Goal: Task Accomplishment & Management: Use online tool/utility

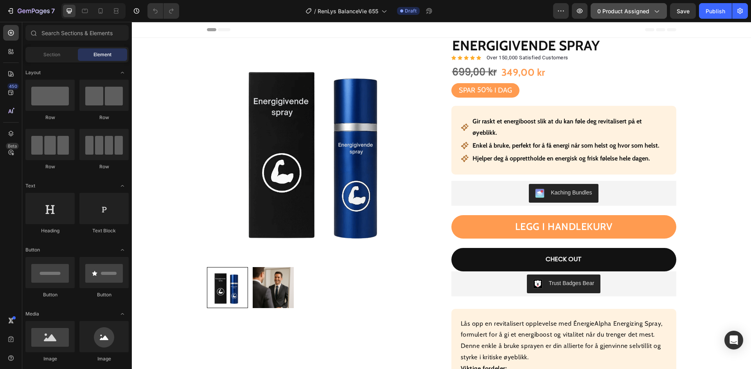
click at [620, 12] on span "0 product assigned" at bounding box center [623, 11] width 52 height 8
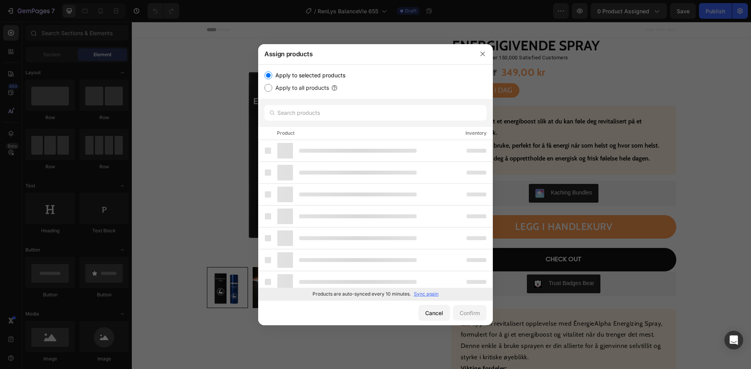
click at [430, 296] on p "Sync again" at bounding box center [426, 294] width 25 height 7
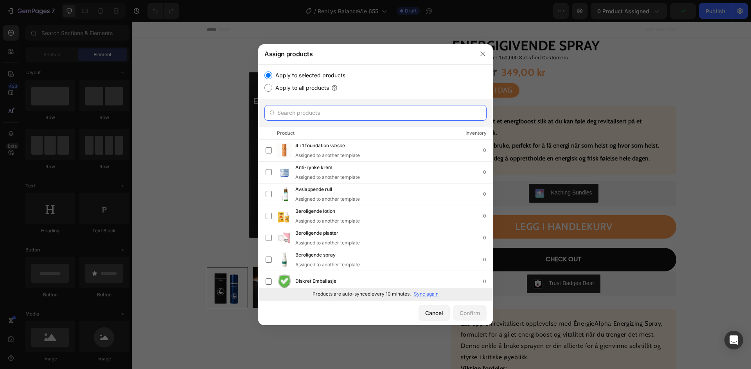
click at [339, 110] on input "text" at bounding box center [375, 113] width 222 height 16
paste input "Serenity armbånd"
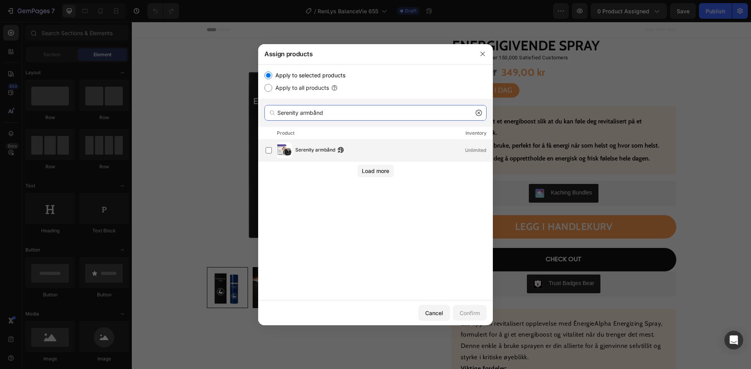
type input "Serenity armbånd"
click at [324, 152] on span "Serenity armbånd" at bounding box center [315, 150] width 40 height 9
click at [467, 312] on div "Confirm" at bounding box center [469, 313] width 20 height 8
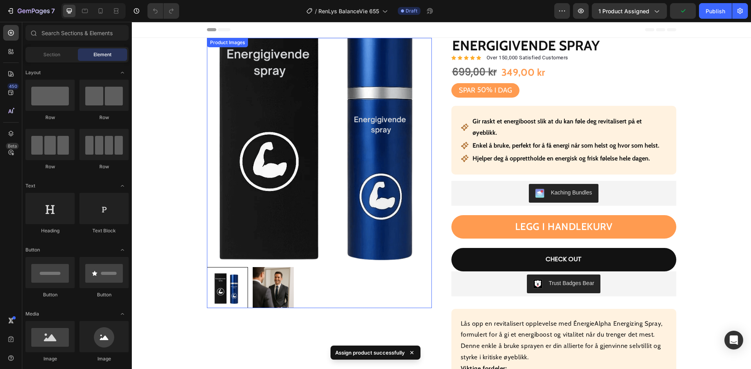
click at [300, 183] on img at bounding box center [319, 150] width 225 height 225
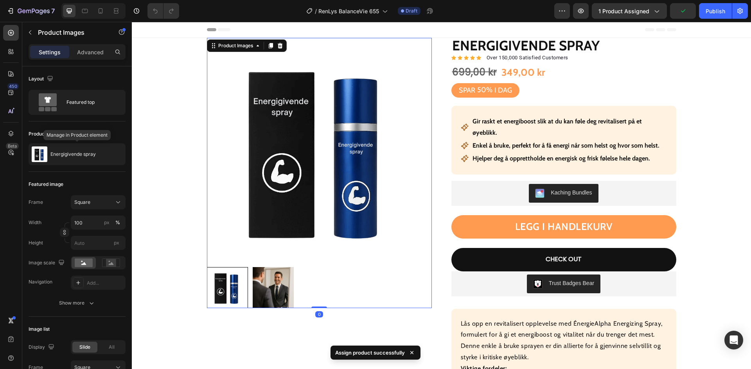
click at [62, 152] on p "Energigivende spray" at bounding box center [72, 154] width 45 height 5
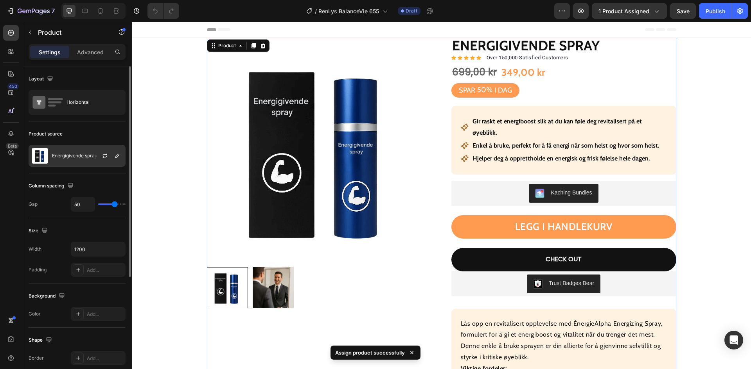
click at [73, 155] on p "Energigivende spray" at bounding box center [74, 155] width 45 height 5
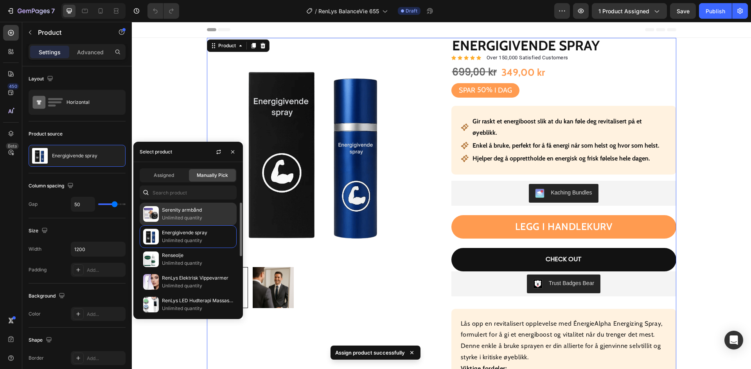
click at [190, 216] on p "Unlimited quantity" at bounding box center [197, 218] width 71 height 8
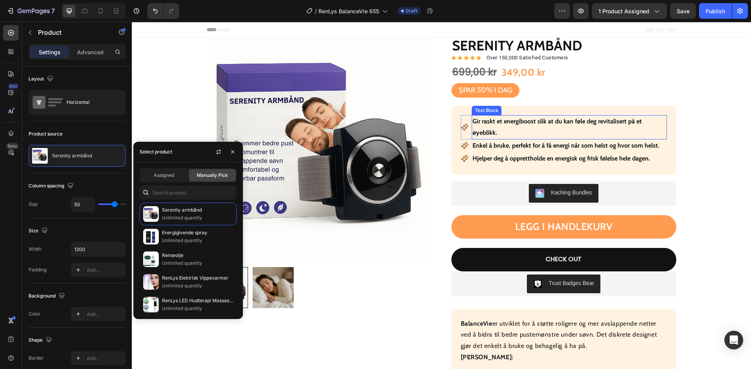
click at [534, 115] on div "Icon Gir raskt et energiboost slik at du kan føle deg revitalisert på et øyebli…" at bounding box center [563, 140] width 225 height 68
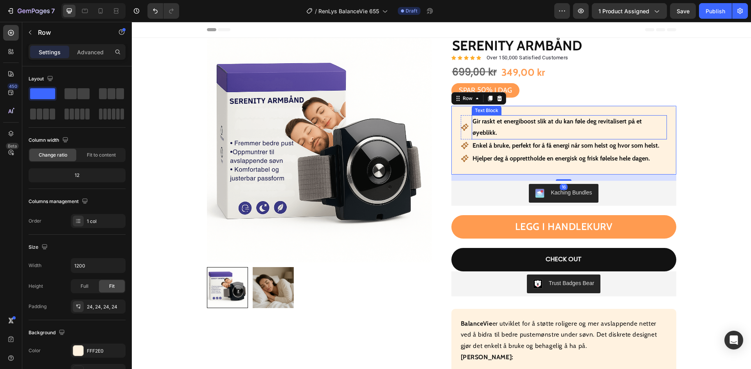
click at [535, 119] on strong "Gir raskt et energiboost slik at du kan føle deg revitalisert på et øyeblikk." at bounding box center [556, 127] width 169 height 19
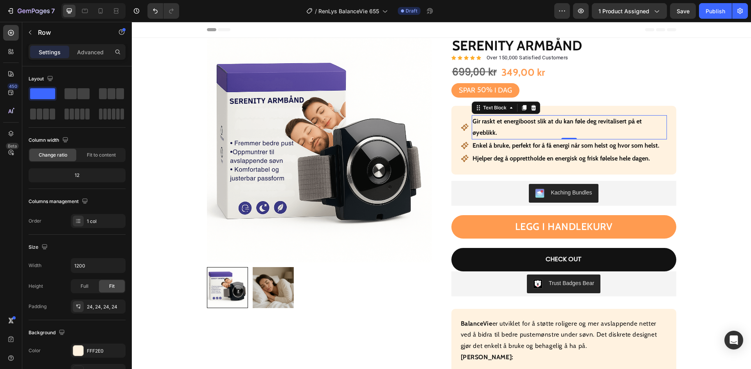
click at [535, 120] on strong "Gir raskt et energiboost slik at du kan føle deg revitalisert på et øyeblikk." at bounding box center [556, 127] width 169 height 19
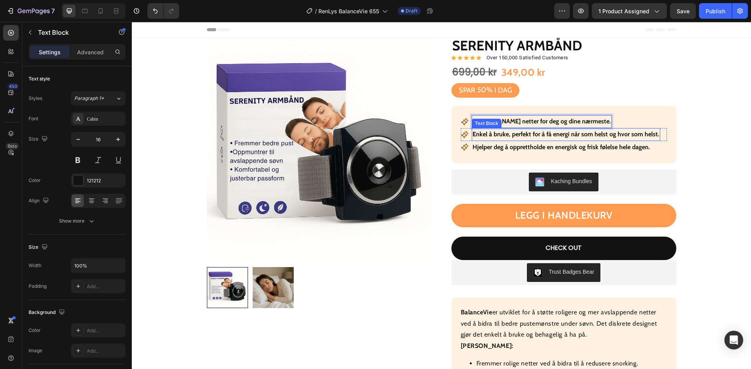
click at [533, 135] on strong "Enkel å bruke, perfekt for å få energi når som helst og hvor som helst." at bounding box center [565, 134] width 187 height 7
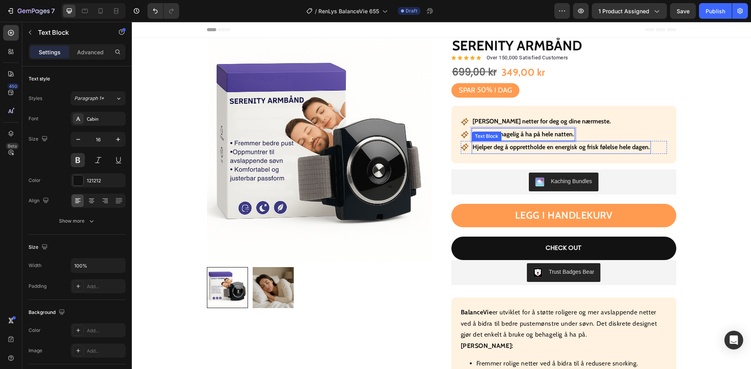
click at [521, 147] on strong "Hjelper deg å opprettholde en energisk og frisk følelse hele dagen." at bounding box center [561, 146] width 178 height 7
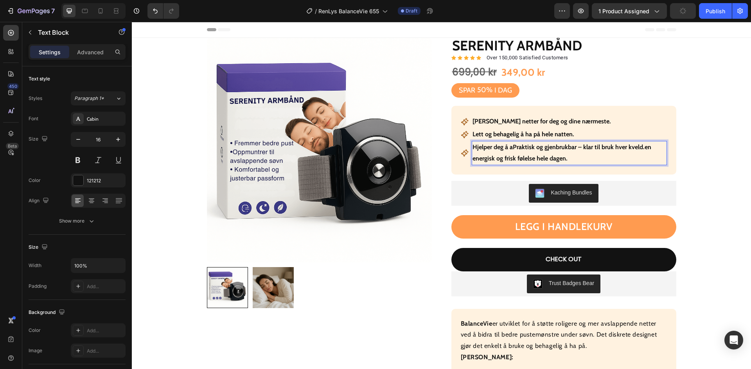
click at [545, 150] on strong "Hjelper deg å aPraktisk og gjenbrukbar – klar til bruk hver kveld.en energisk o…" at bounding box center [561, 152] width 179 height 19
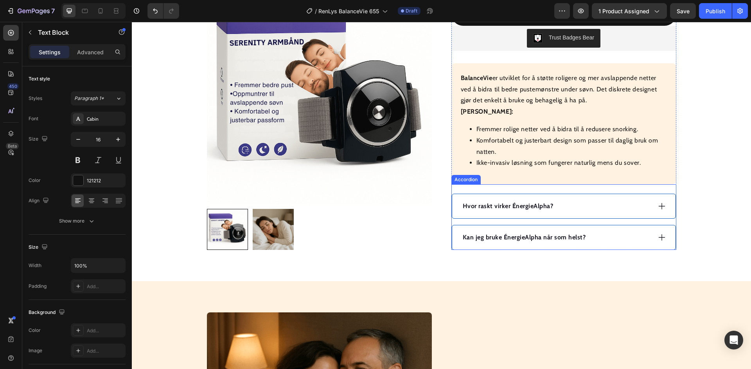
scroll to position [274, 0]
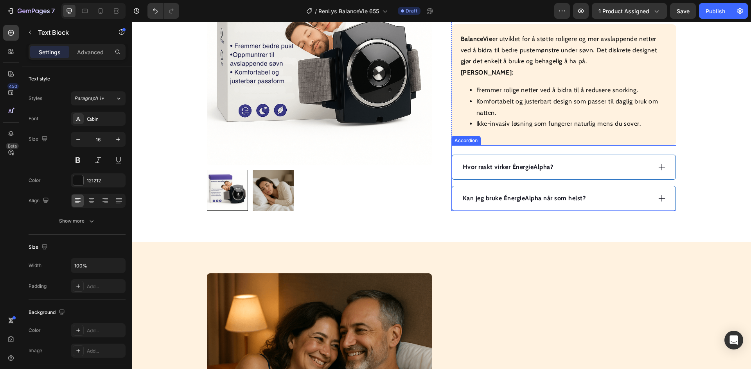
click at [620, 197] on div "Kan jeg bruke ÉnergieAlpha når som helst?" at bounding box center [556, 199] width 190 height 12
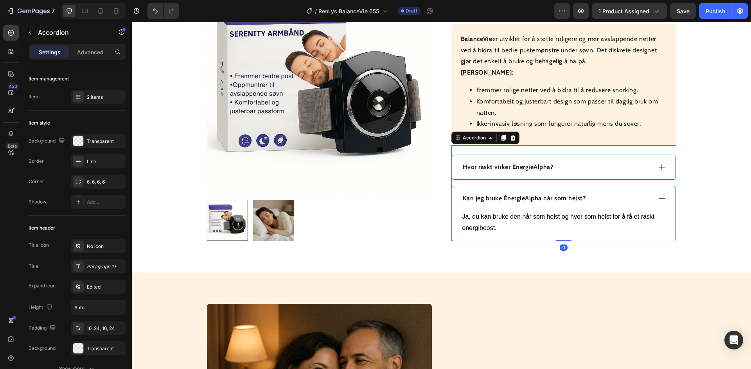
click at [620, 197] on div "Kan jeg bruke ÉnergieAlpha når som helst?" at bounding box center [556, 199] width 190 height 12
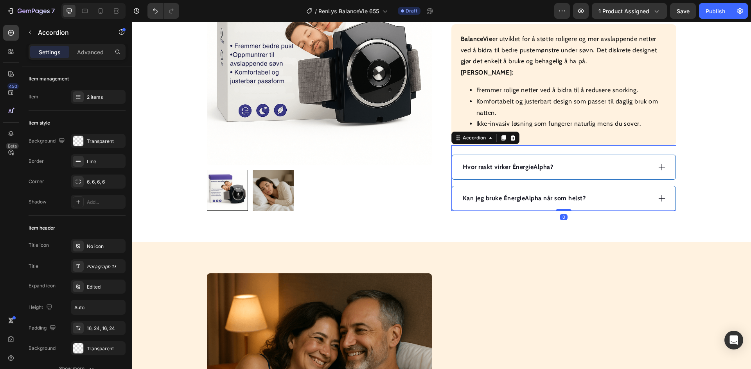
click at [604, 168] on div "Hvor raskt virker ÉnergieAlpha?" at bounding box center [556, 167] width 190 height 12
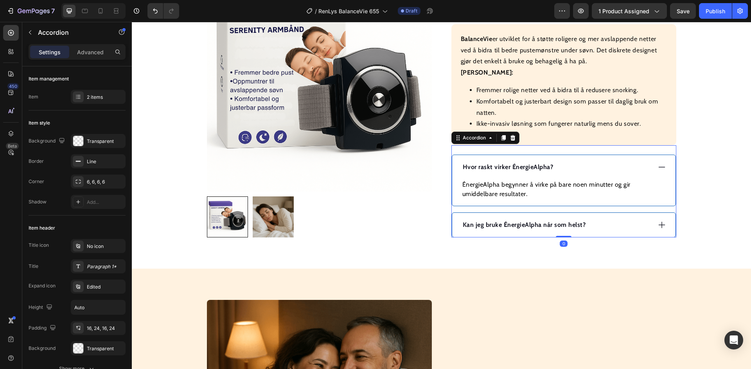
click at [603, 167] on div "Hvor raskt virker ÉnergieAlpha?" at bounding box center [556, 167] width 190 height 12
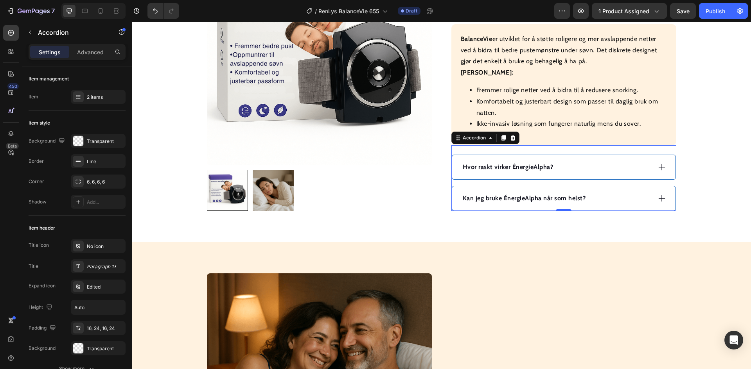
click at [575, 169] on div "Hvor raskt virker ÉnergieAlpha?" at bounding box center [556, 167] width 190 height 12
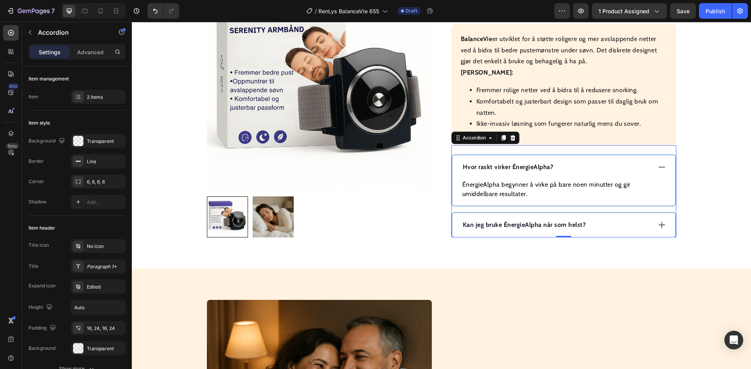
click at [509, 169] on strong "Hvor raskt virker ÉnergieAlpha?" at bounding box center [508, 166] width 91 height 7
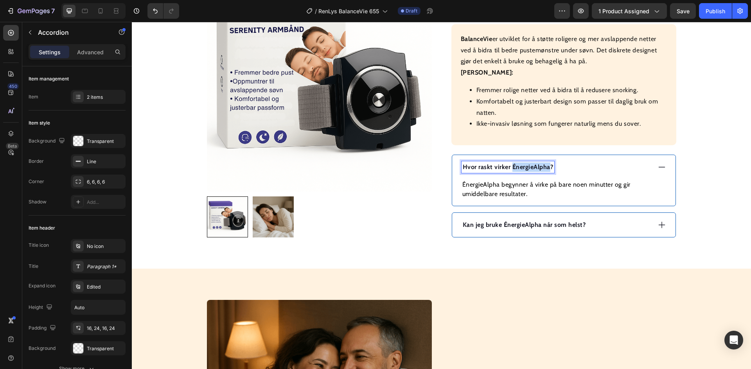
click at [509, 169] on strong "Hvor raskt virker ÉnergieAlpha?" at bounding box center [508, 166] width 91 height 7
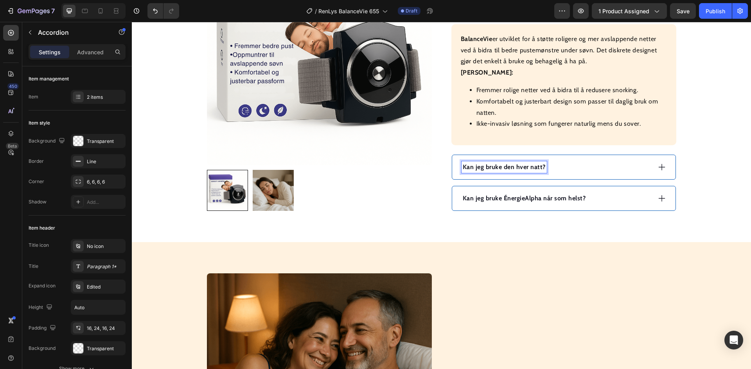
click at [579, 163] on div "Kan jeg bruke den hver natt?" at bounding box center [556, 167] width 190 height 12
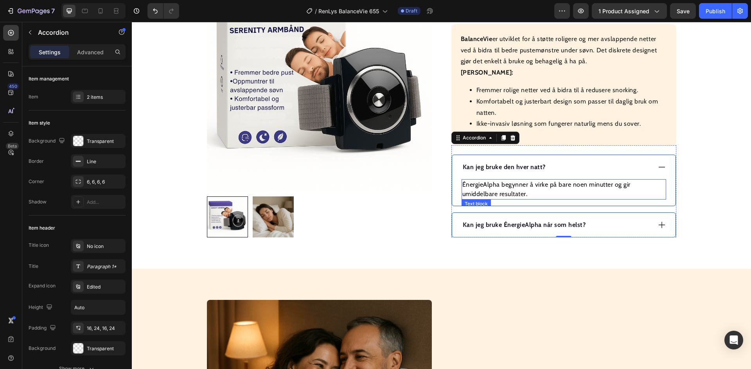
click at [525, 184] on p "ÉnergieAlpha begynner å virke på bare noen minutter og gir umiddelbare resultat…" at bounding box center [563, 189] width 203 height 19
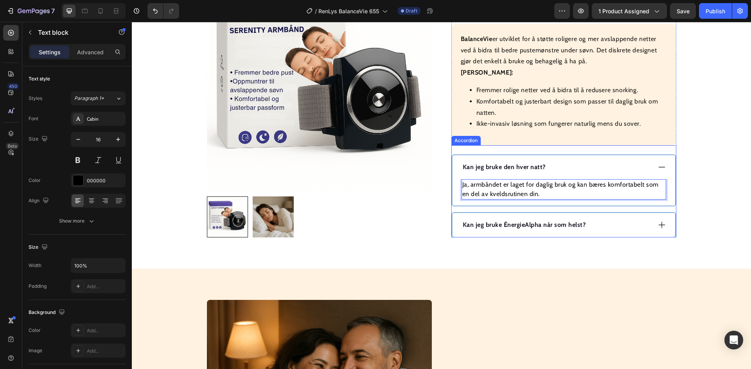
drag, startPoint x: 605, startPoint y: 222, endPoint x: 559, endPoint y: 227, distance: 46.0
click at [605, 223] on div "Kan jeg bruke ÉnergieAlpha når som helst?" at bounding box center [556, 225] width 190 height 12
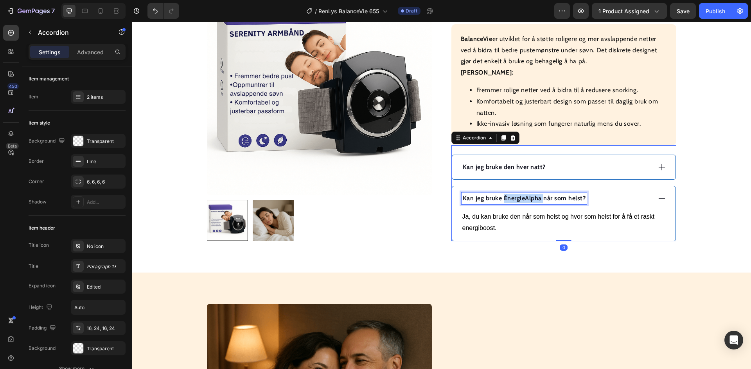
click at [531, 199] on strong "Kan jeg bruke ÉnergieAlpha når som helst?" at bounding box center [524, 198] width 123 height 7
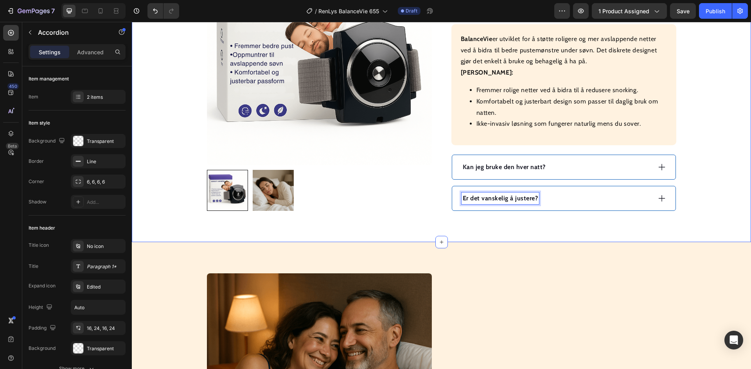
click at [582, 197] on div "Er det vanskelig å justere?" at bounding box center [556, 199] width 190 height 12
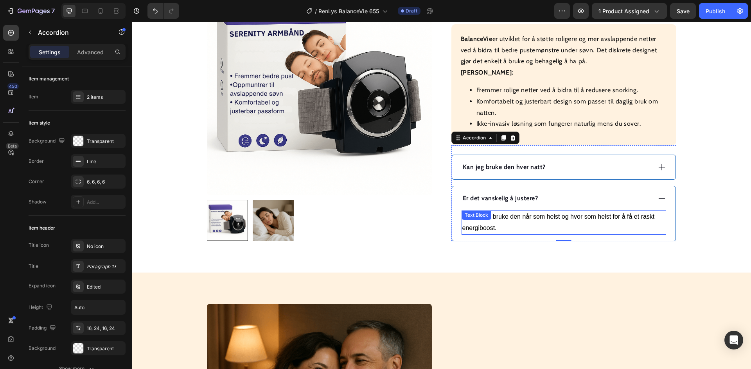
click at [516, 216] on p "Ja, du kan bruke den når som helst og hvor som helst for å få et raskt energibo…" at bounding box center [563, 223] width 203 height 23
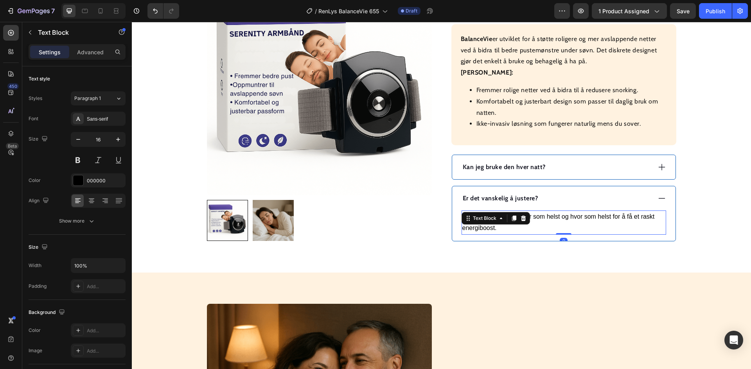
click at [518, 216] on div at bounding box center [522, 218] width 9 height 9
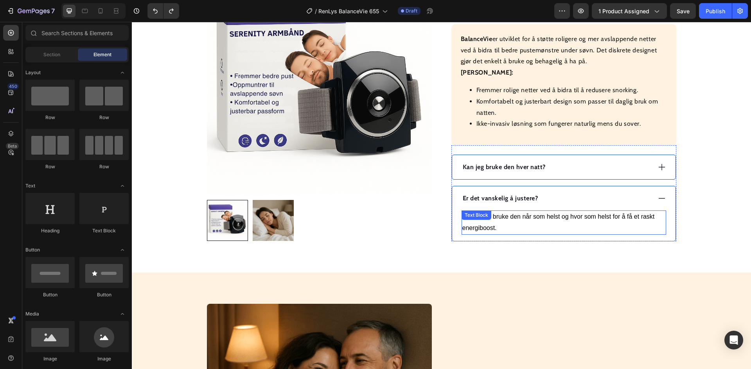
click at [556, 216] on p "Ja, du kan bruke den når som helst og hvor som helst for å få et raskt energibo…" at bounding box center [563, 223] width 203 height 23
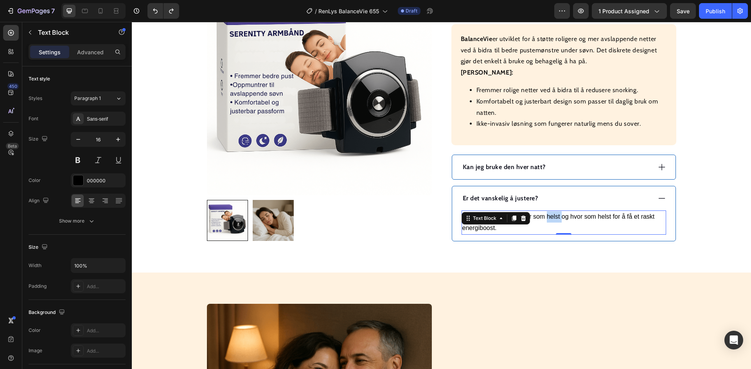
click at [556, 216] on p "Ja, du kan bruke den når som helst og hvor som helst for å få et raskt energibo…" at bounding box center [563, 223] width 203 height 23
click at [654, 198] on div "Er det vanskelig å justere?" at bounding box center [563, 198] width 223 height 24
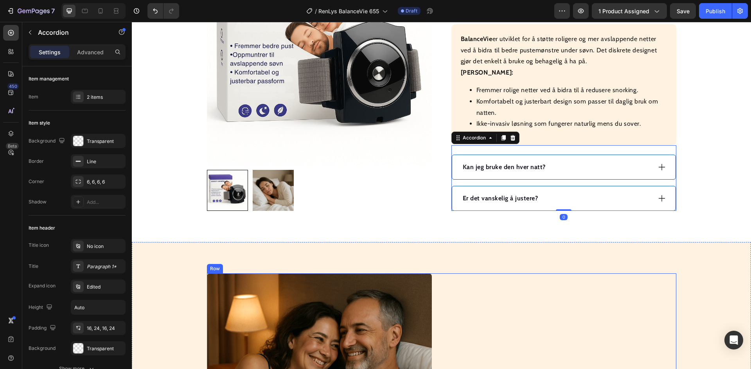
scroll to position [430, 0]
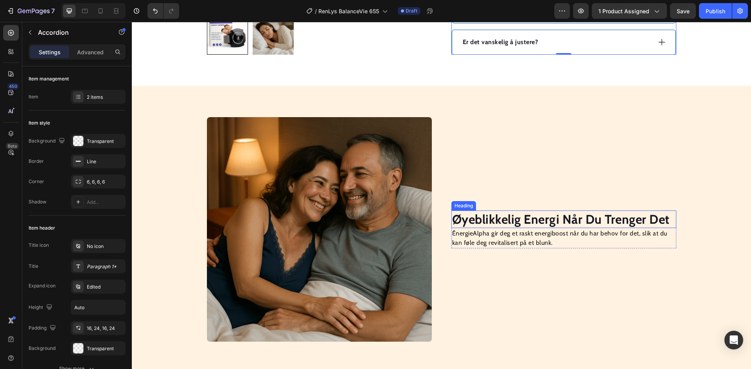
click at [516, 223] on strong "Øyeblikkelig Energi Når Du Trenger Det" at bounding box center [560, 219] width 217 height 15
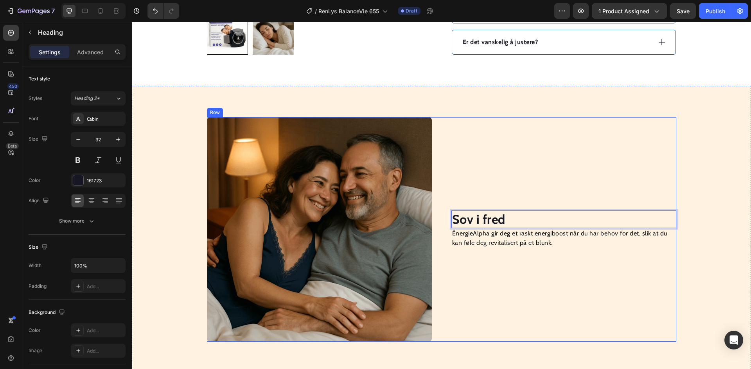
click at [505, 242] on p "ÉnergieAlpha gir deg et raskt energiboost når du har behov for det, slik at du …" at bounding box center [563, 238] width 223 height 19
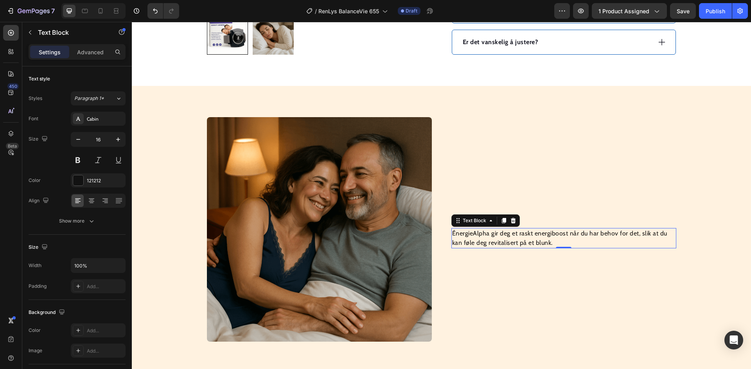
click at [505, 242] on p "ÉnergieAlpha gir deg et raskt energiboost når du har behov for det, slik at du …" at bounding box center [563, 238] width 223 height 19
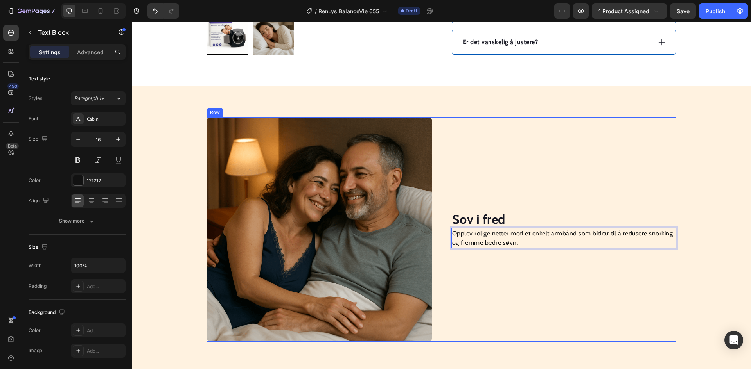
scroll to position [626, 0]
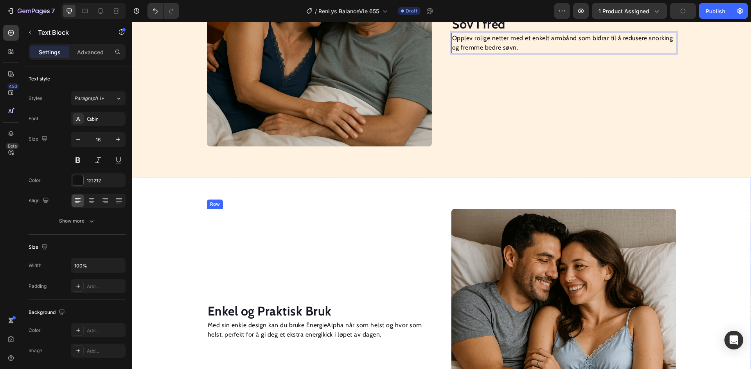
click at [274, 313] on strong "Enkel og Praktisk Bruk" at bounding box center [270, 311] width 124 height 15
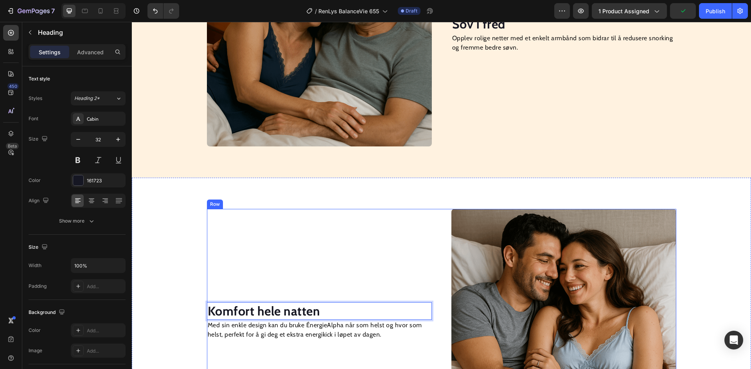
scroll to position [704, 0]
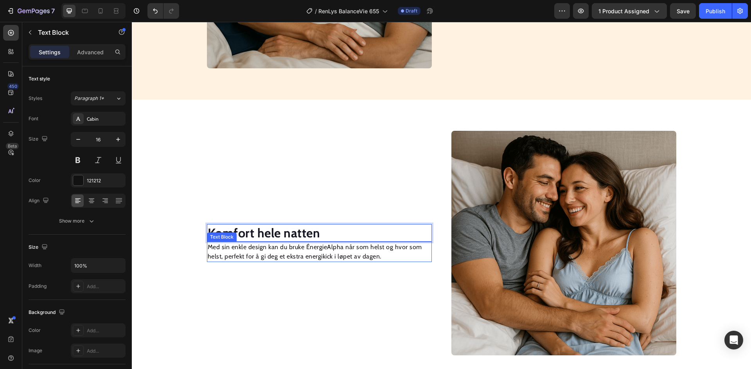
click at [310, 252] on p "Med sin enkle design kan du bruke ÉnergieAlpha når som helst og hvor som helst,…" at bounding box center [319, 252] width 223 height 19
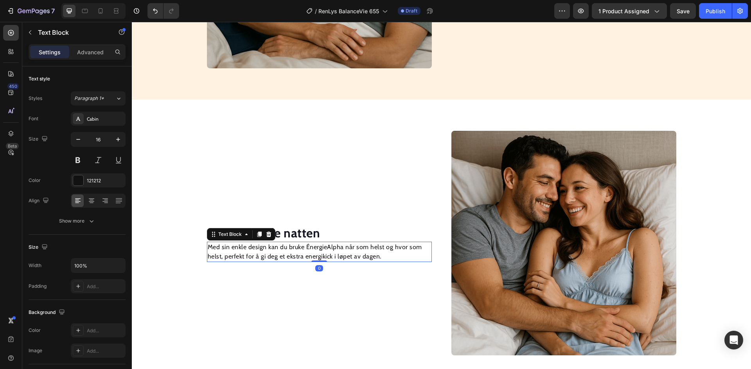
click at [310, 252] on p "Med sin enkle design kan du bruke ÉnergieAlpha når som helst og hvor som helst,…" at bounding box center [319, 252] width 223 height 19
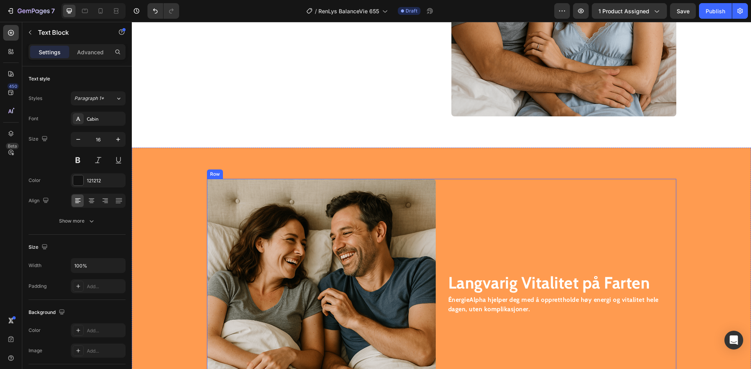
scroll to position [1021, 0]
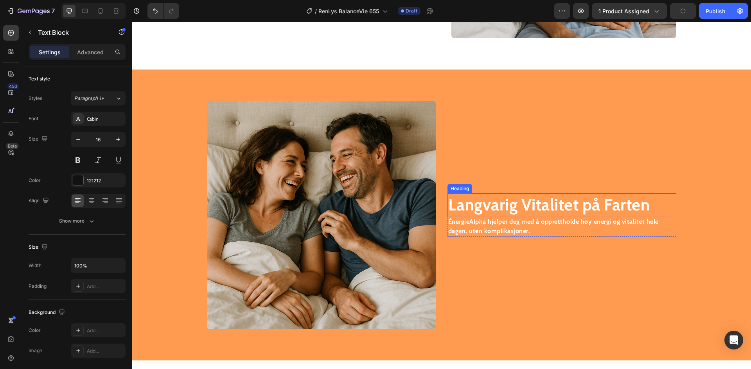
click at [479, 207] on strong "Langvarig Vitalitet på Farten" at bounding box center [549, 205] width 202 height 20
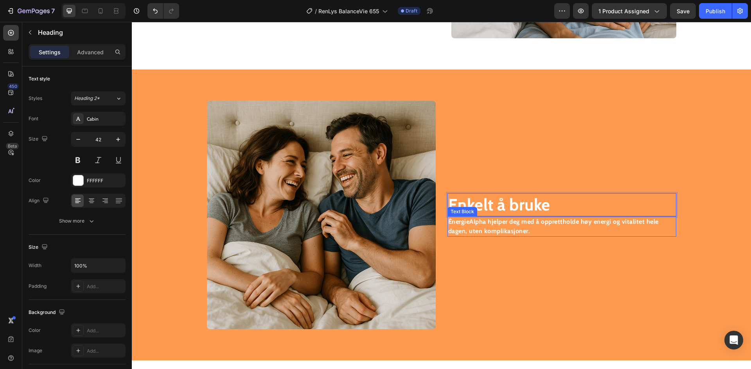
click at [491, 226] on p "ÉnergieAlpha hjelper deg med å opprettholde høy energi og vitalitet hele dagen,…" at bounding box center [561, 226] width 227 height 19
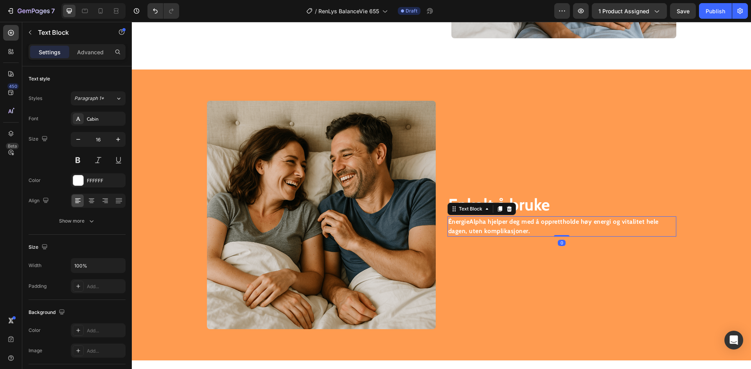
click at [491, 226] on p "ÉnergieAlpha hjelper deg med å opprettholde høy energi og vitalitet hele dagen,…" at bounding box center [561, 226] width 227 height 19
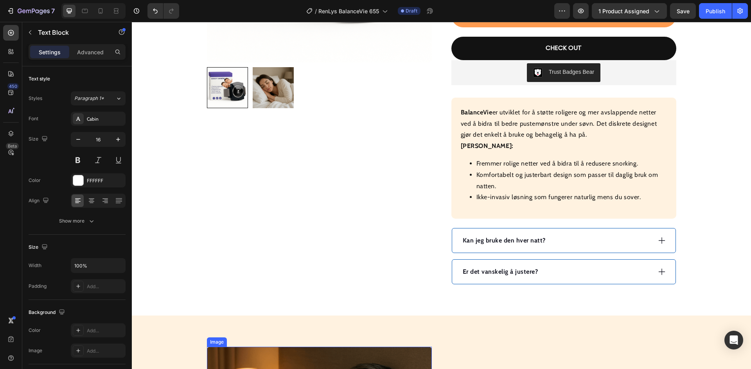
scroll to position [396, 0]
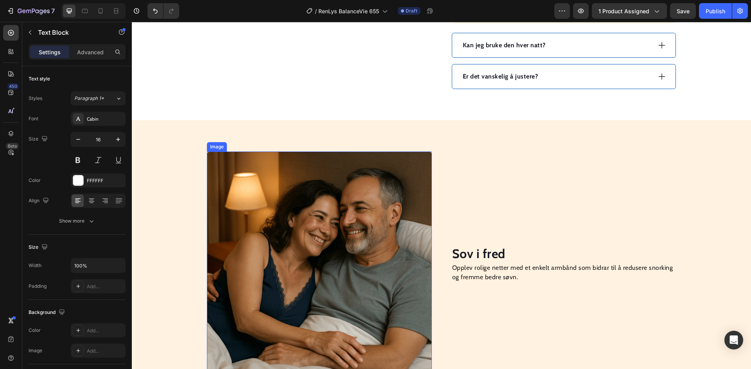
click at [295, 165] on img at bounding box center [319, 264] width 225 height 225
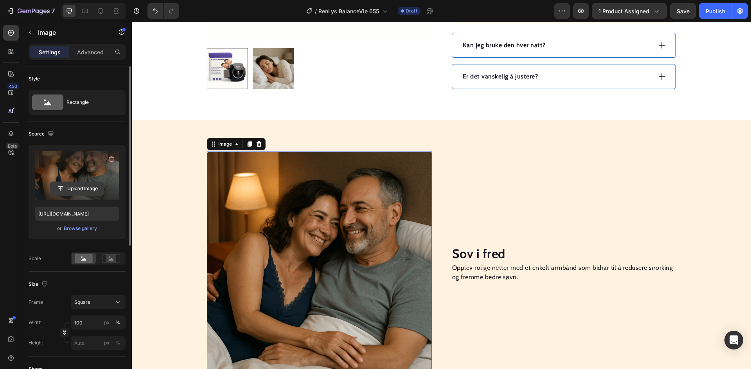
click at [82, 189] on input "file" at bounding box center [77, 188] width 54 height 13
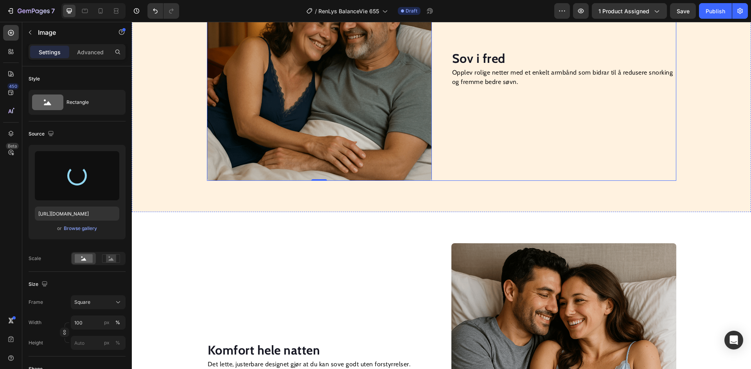
scroll to position [630, 0]
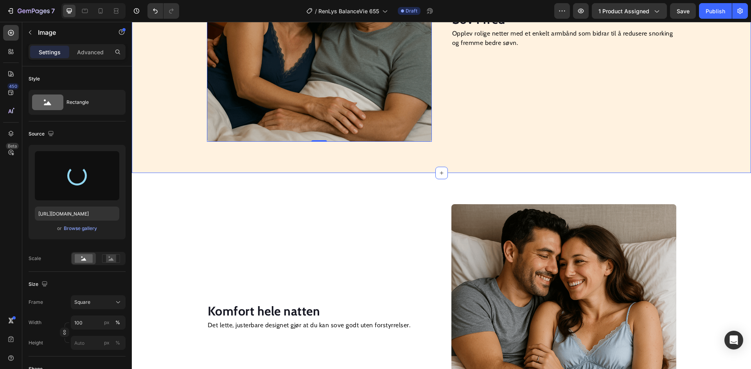
type input "[URL][DOMAIN_NAME]"
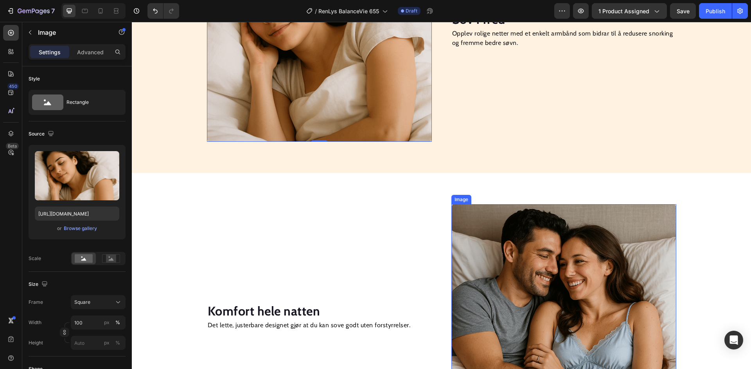
scroll to position [787, 0]
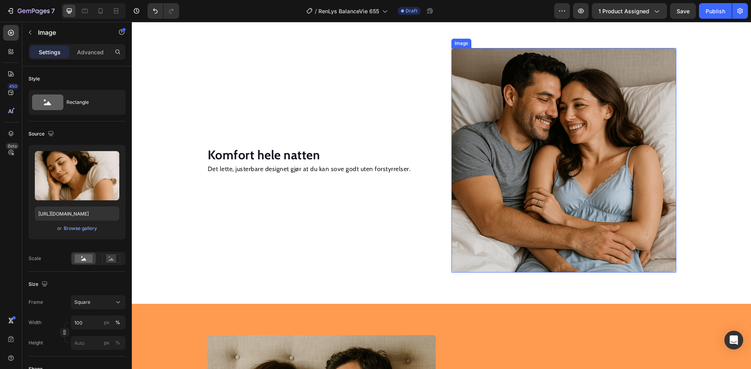
click at [525, 179] on img at bounding box center [563, 160] width 225 height 225
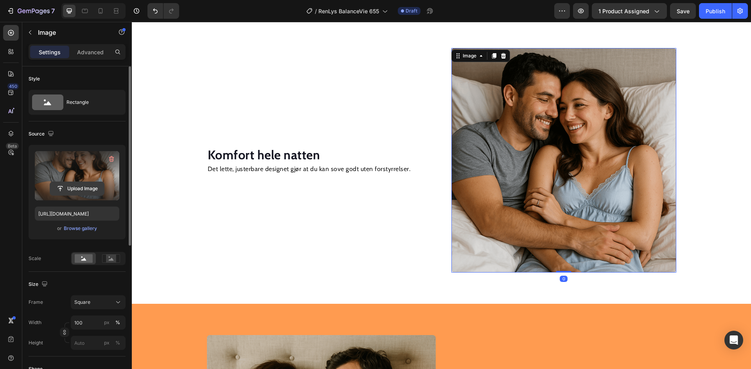
click at [93, 193] on input "file" at bounding box center [77, 188] width 54 height 13
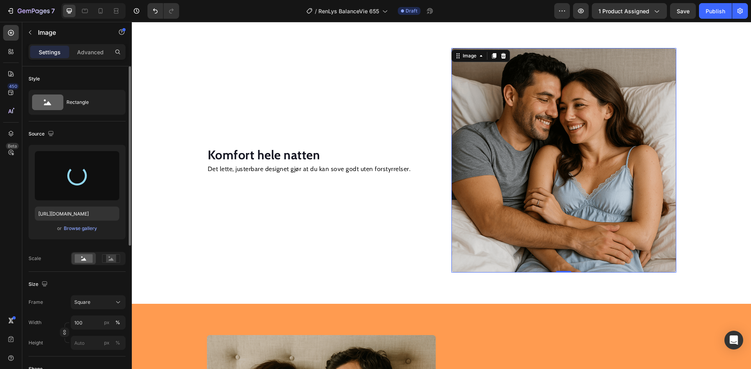
type input "[URL][DOMAIN_NAME]"
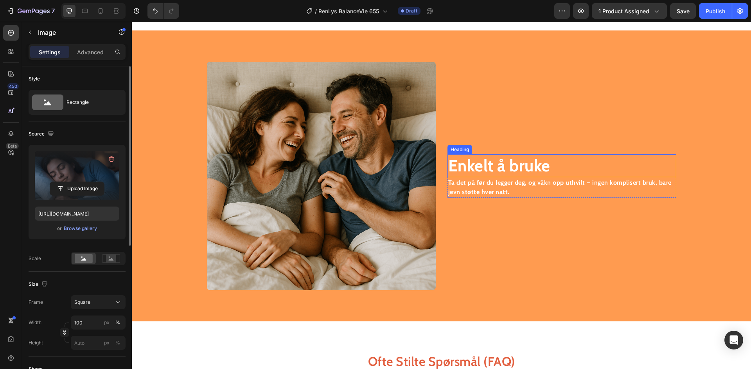
scroll to position [1099, 0]
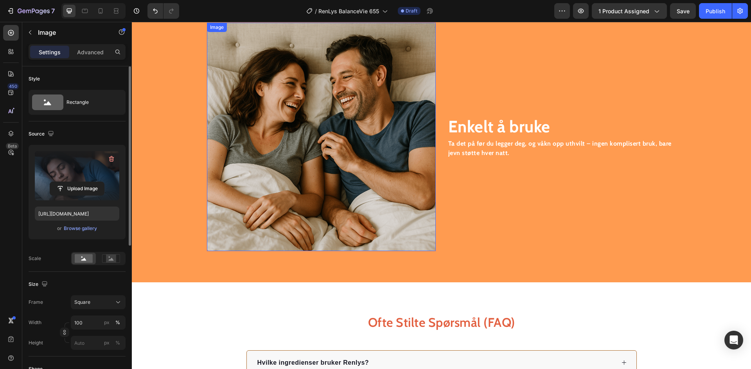
click at [353, 142] on img at bounding box center [321, 137] width 229 height 229
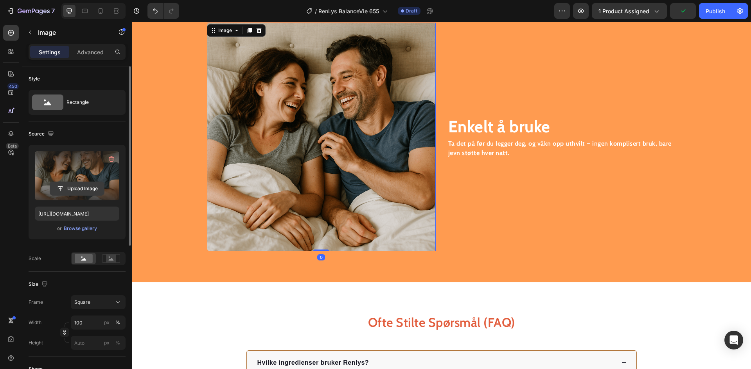
click at [73, 189] on input "file" at bounding box center [77, 188] width 54 height 13
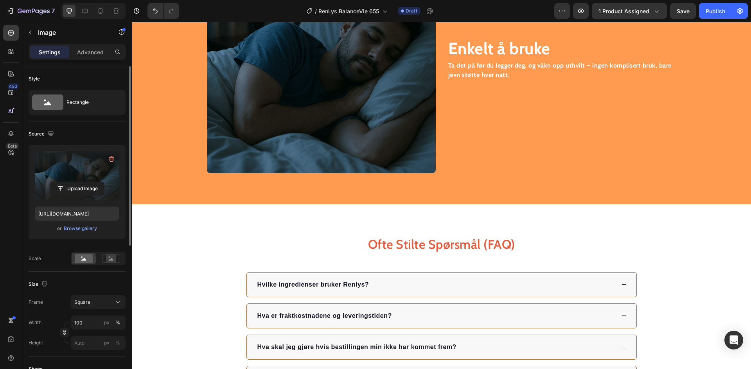
scroll to position [982, 0]
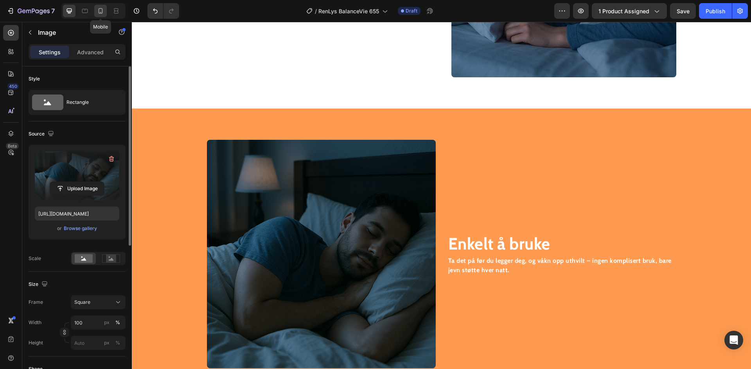
click at [99, 11] on icon at bounding box center [101, 11] width 8 height 8
type input "[URL][DOMAIN_NAME]"
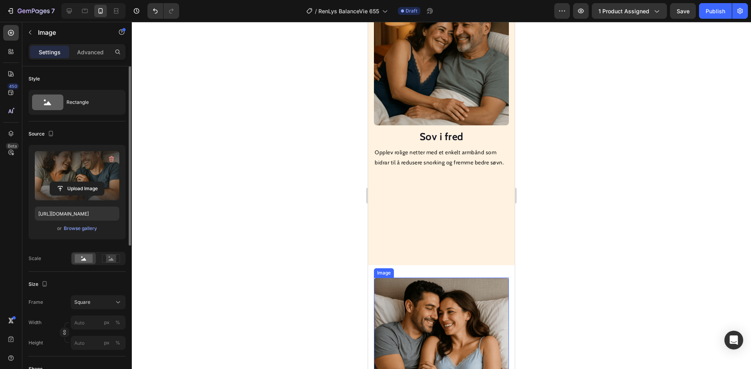
scroll to position [499, 0]
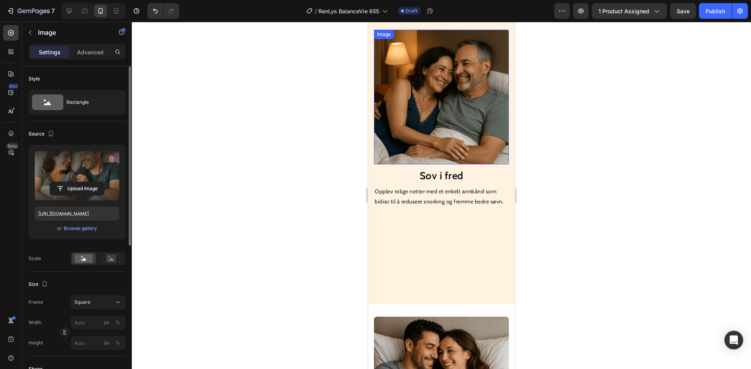
click at [438, 110] on img at bounding box center [441, 97] width 135 height 135
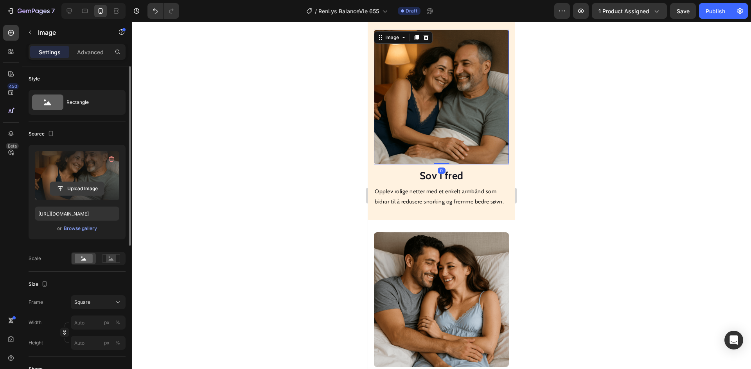
click at [89, 186] on input "file" at bounding box center [77, 188] width 54 height 13
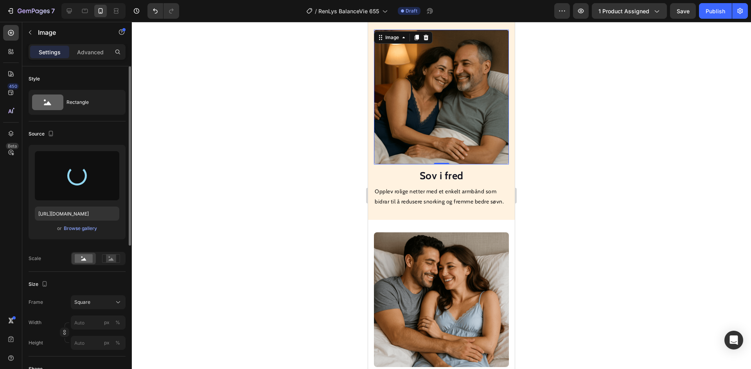
type input "[URL][DOMAIN_NAME]"
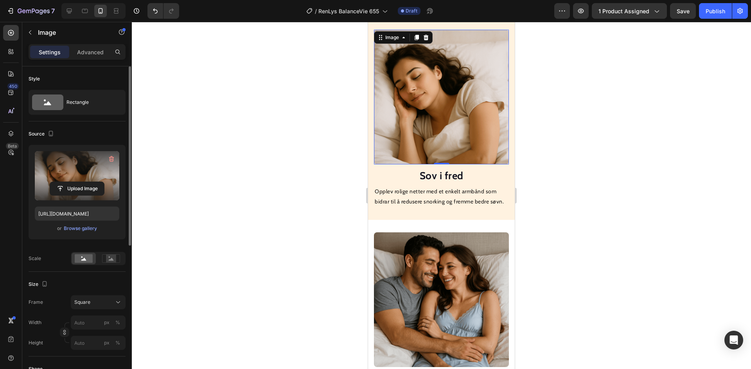
scroll to position [616, 0]
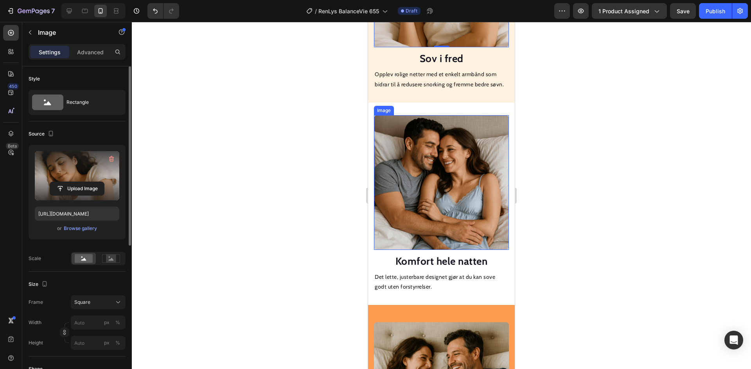
drag, startPoint x: 446, startPoint y: 169, endPoint x: 440, endPoint y: 167, distance: 6.2
click at [445, 168] on img at bounding box center [441, 182] width 135 height 135
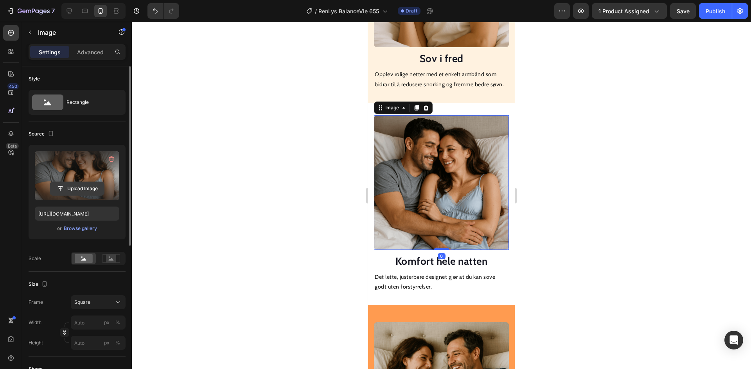
click at [75, 188] on input "file" at bounding box center [77, 188] width 54 height 13
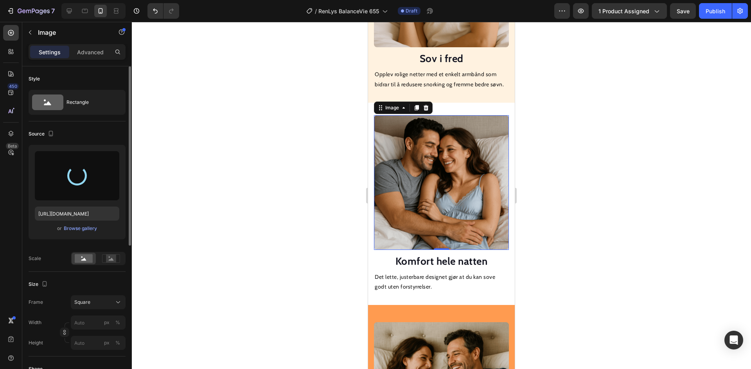
type input "[URL][DOMAIN_NAME]"
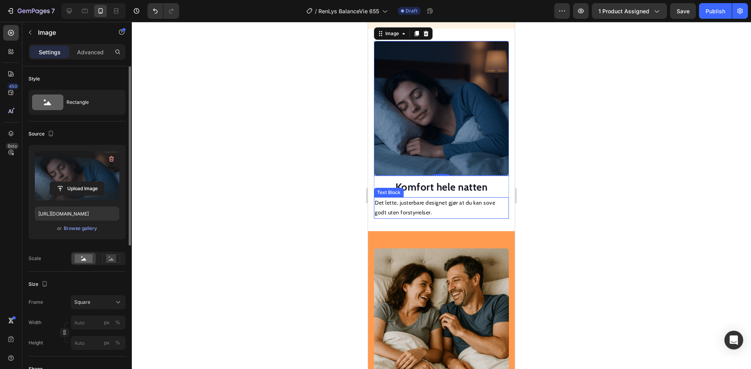
scroll to position [812, 0]
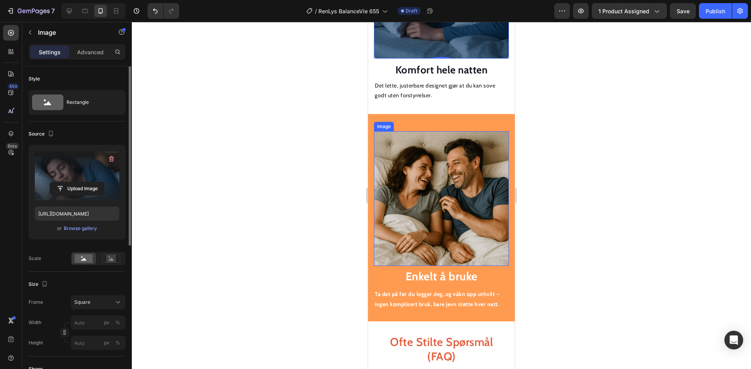
click at [430, 166] on img at bounding box center [441, 198] width 135 height 135
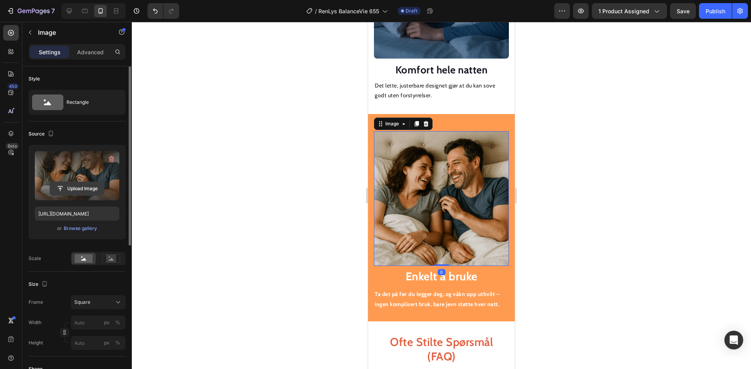
click at [85, 185] on input "file" at bounding box center [77, 188] width 54 height 13
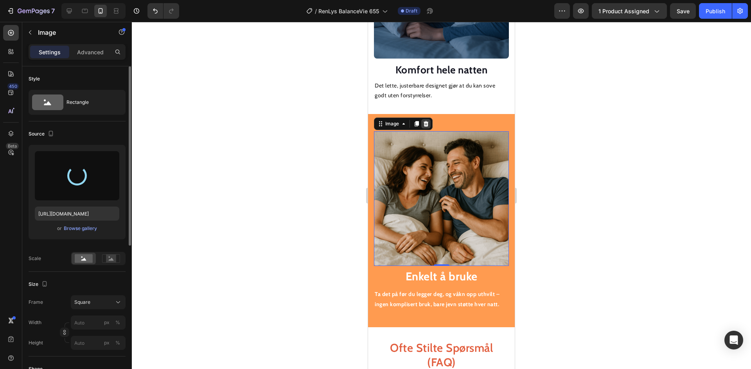
type input "[URL][DOMAIN_NAME]"
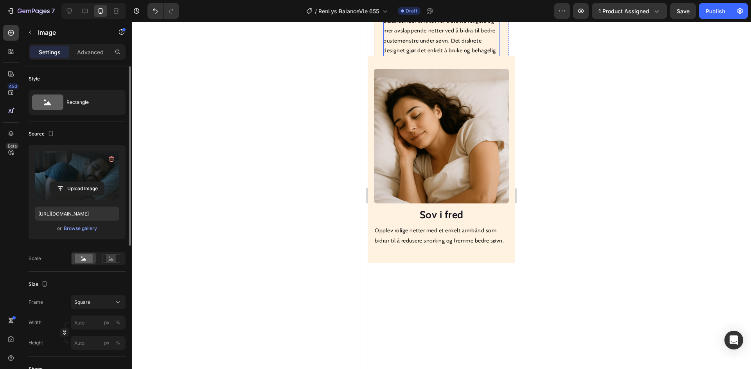
scroll to position [264, 0]
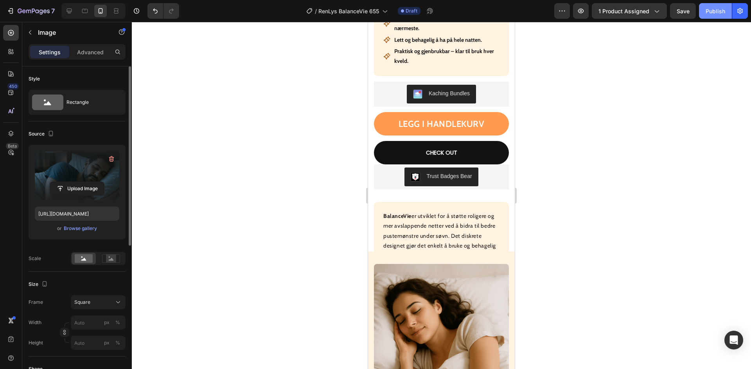
click at [720, 16] on button "Publish" at bounding box center [715, 11] width 33 height 16
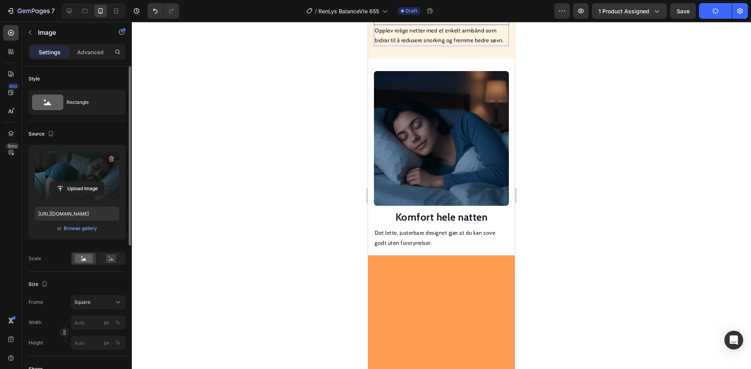
scroll to position [655, 0]
